Goal: Task Accomplishment & Management: Manage account settings

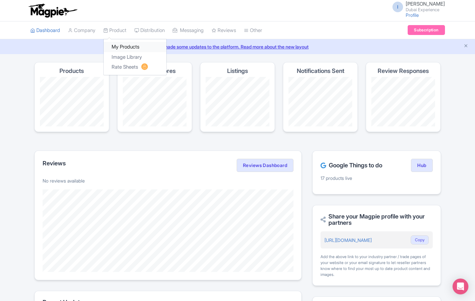
click at [124, 48] on link "My Products" at bounding box center [135, 47] width 63 height 10
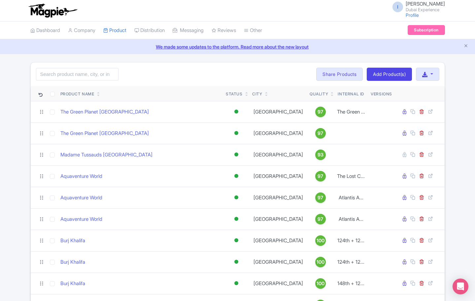
click at [400, 11] on span "I" at bounding box center [398, 7] width 11 height 11
click at [414, 49] on link "Sign out" at bounding box center [413, 52] width 63 height 10
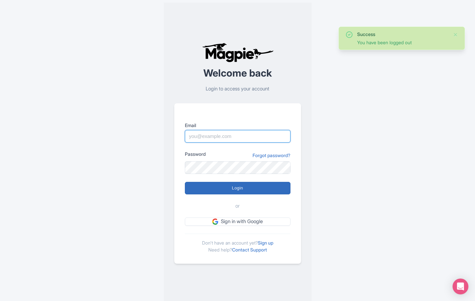
type input "[EMAIL_ADDRESS][DOMAIN_NAME]"
click at [272, 188] on input "Login" at bounding box center [238, 188] width 106 height 13
type input "Logging in..."
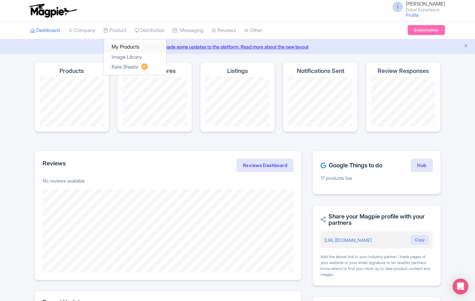
click at [119, 49] on link "My Products" at bounding box center [135, 47] width 63 height 10
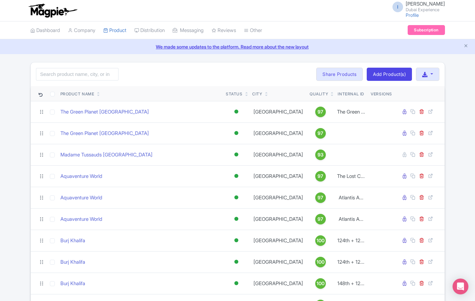
click at [432, 2] on span "[PERSON_NAME]" at bounding box center [425, 4] width 39 height 6
click at [409, 52] on link "Sign out" at bounding box center [413, 52] width 63 height 10
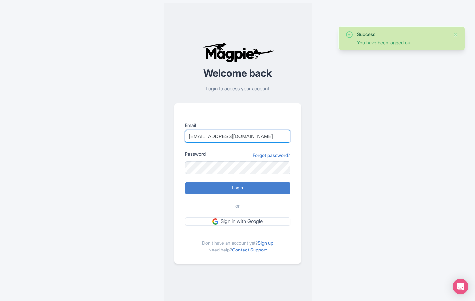
click at [226, 133] on input "[EMAIL_ADDRESS][DOMAIN_NAME]" at bounding box center [238, 136] width 106 height 13
type input "[EMAIL_ADDRESS][DOMAIN_NAME]"
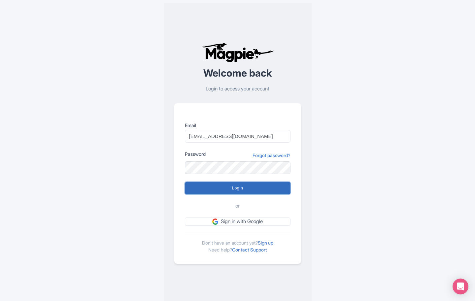
click at [250, 191] on input "Login" at bounding box center [238, 188] width 106 height 13
type input "Logging in..."
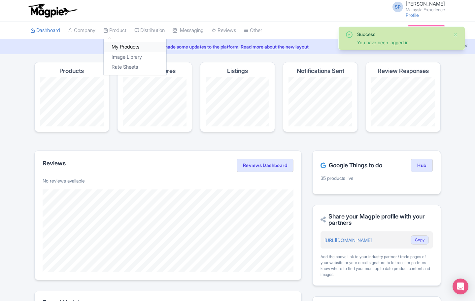
click at [126, 50] on link "My Products" at bounding box center [135, 47] width 63 height 10
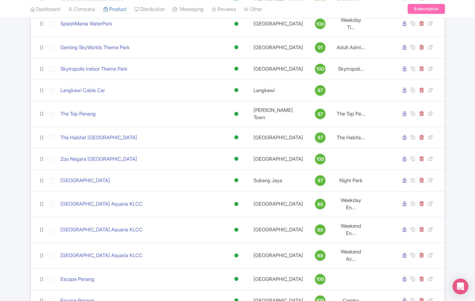
scroll to position [413, 0]
